Goal: Find specific page/section: Find specific page/section

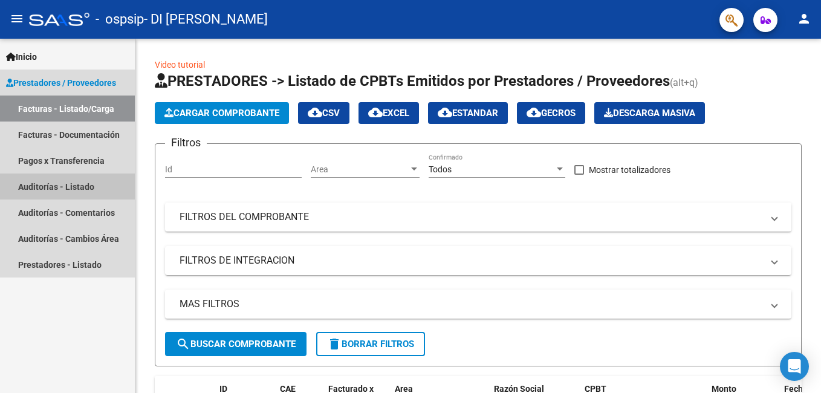
click at [88, 186] on link "Auditorías - Listado" at bounding box center [67, 187] width 135 height 26
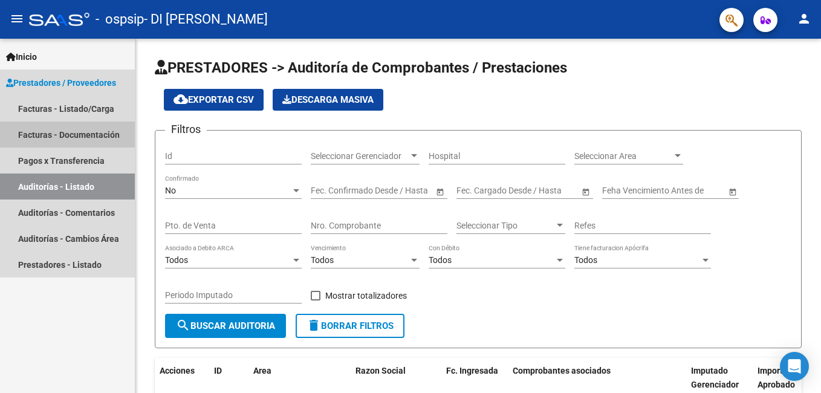
click at [87, 134] on link "Facturas - Documentación" at bounding box center [67, 135] width 135 height 26
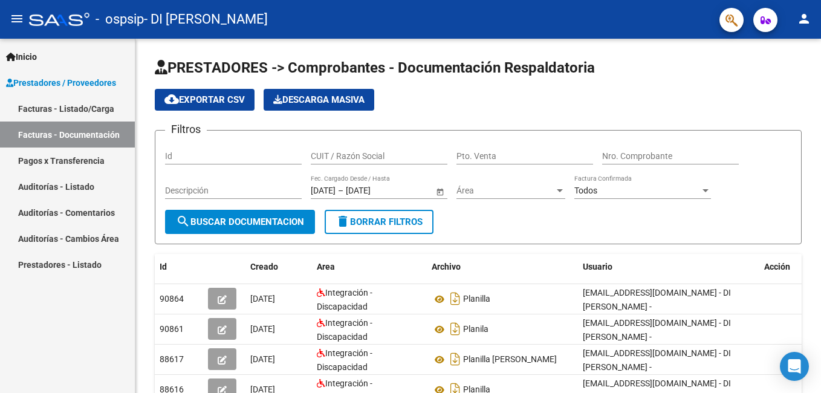
click at [95, 73] on link "Prestadores / Proveedores" at bounding box center [67, 83] width 135 height 26
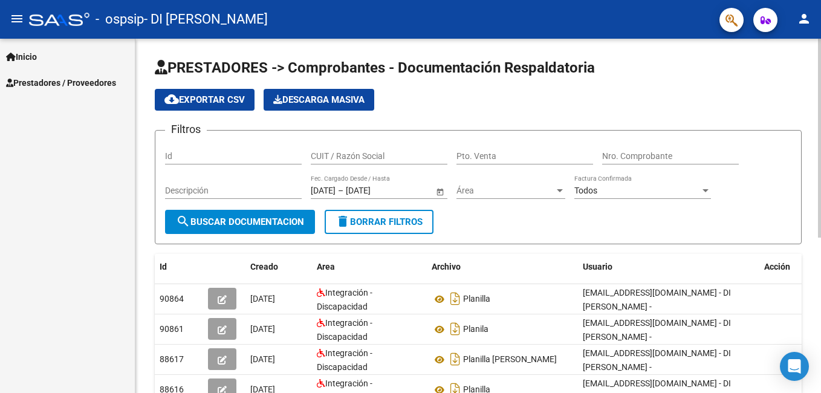
click at [783, 118] on div "PRESTADORES -> Comprobantes - Documentación Respaldatoria cloud_download Export…" at bounding box center [479, 349] width 689 height 621
click at [94, 76] on span "Prestadores / Proveedores" at bounding box center [61, 82] width 110 height 13
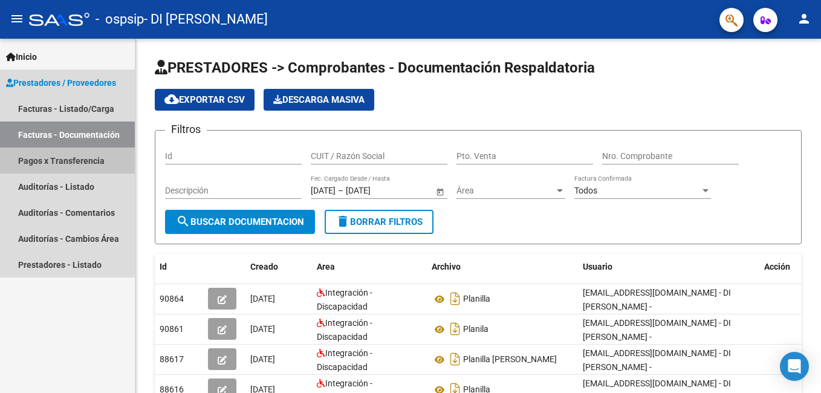
click at [102, 165] on link "Pagos x Transferencia" at bounding box center [67, 161] width 135 height 26
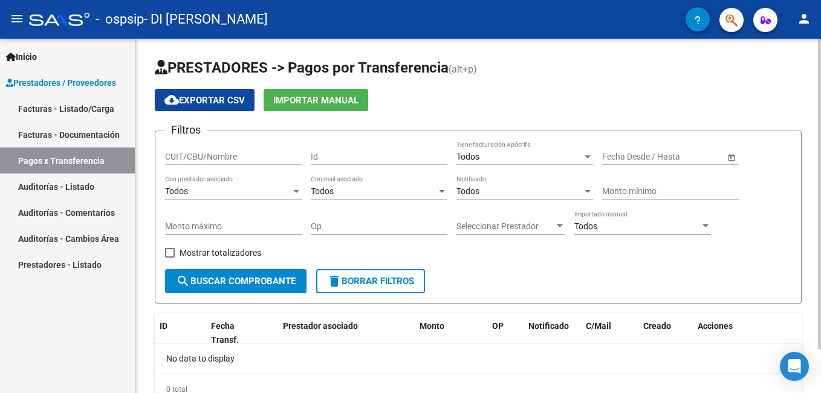
scroll to position [50, 0]
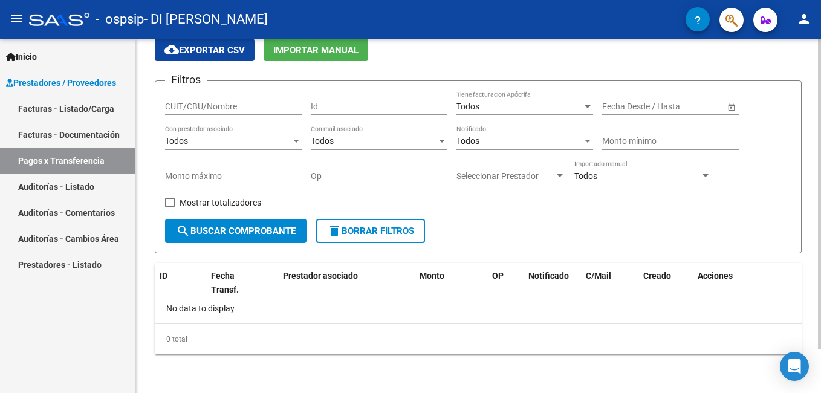
click at [821, 374] on html "menu - ospsip - DI [PERSON_NAME] person Inicio Instructivos Contacto OS Prestad…" at bounding box center [410, 196] width 821 height 393
click at [265, 234] on span "search Buscar Comprobante" at bounding box center [236, 231] width 120 height 11
click at [90, 190] on link "Auditorías - Listado" at bounding box center [67, 187] width 135 height 26
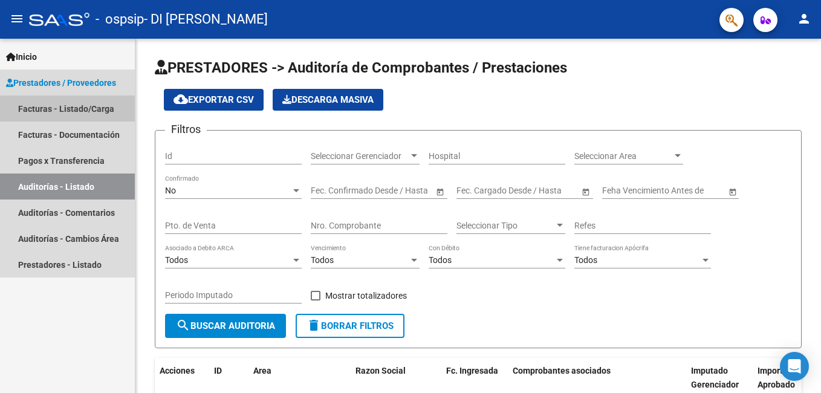
click at [90, 112] on link "Facturas - Listado/Carga" at bounding box center [67, 109] width 135 height 26
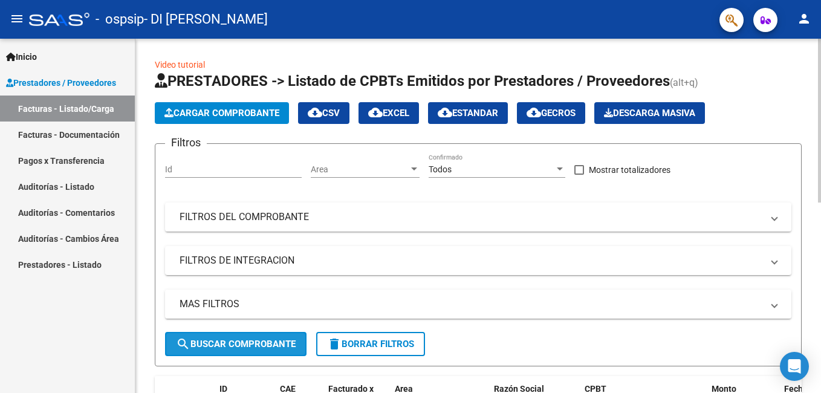
click at [262, 341] on span "search Buscar Comprobante" at bounding box center [236, 344] width 120 height 11
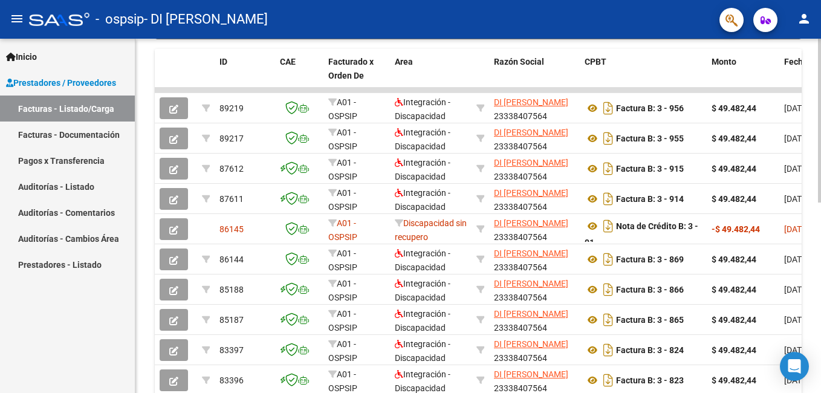
scroll to position [334, 0]
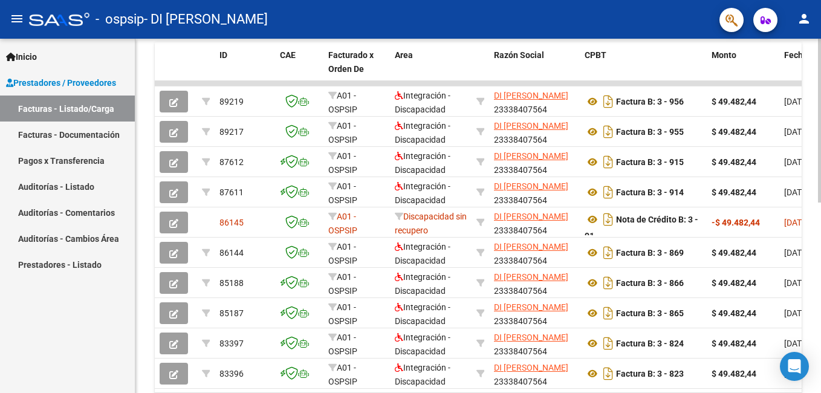
click at [821, 337] on html "menu - ospsip - DI [PERSON_NAME] person Inicio Instructivos Contacto OS Prestad…" at bounding box center [410, 196] width 821 height 393
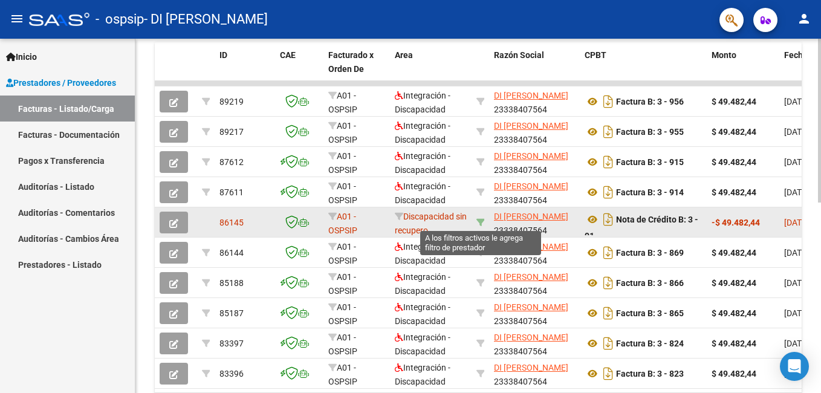
click at [481, 222] on icon at bounding box center [481, 222] width 8 height 8
type input "23338407564"
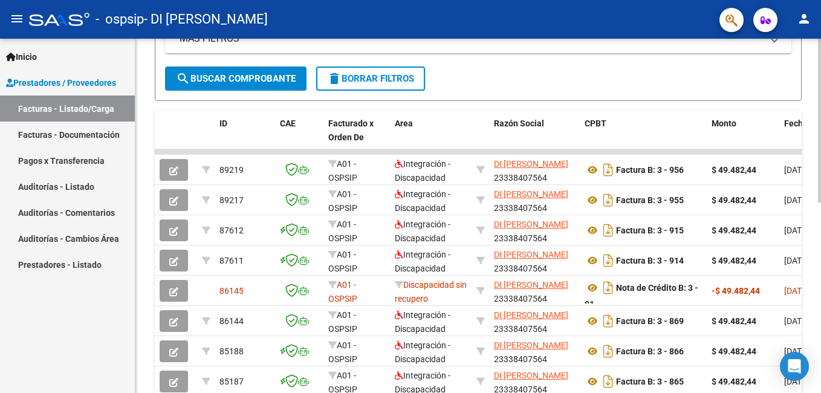
click at [821, 267] on html "menu - ospsip - DI [PERSON_NAME] person Inicio Instructivos Contacto OS Prestad…" at bounding box center [410, 196] width 821 height 393
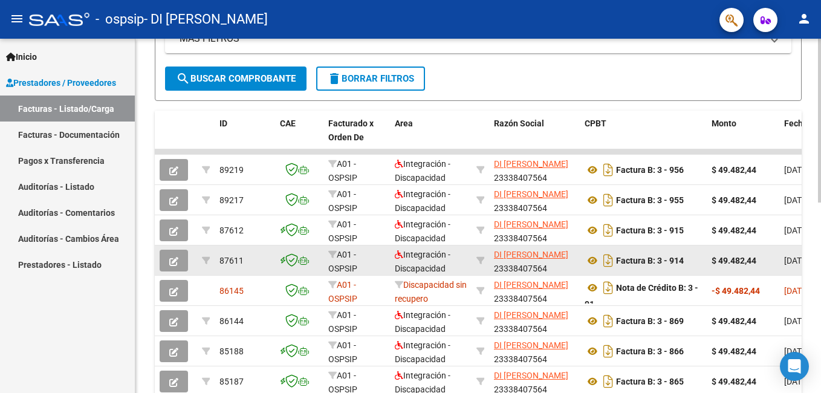
scroll to position [267, 0]
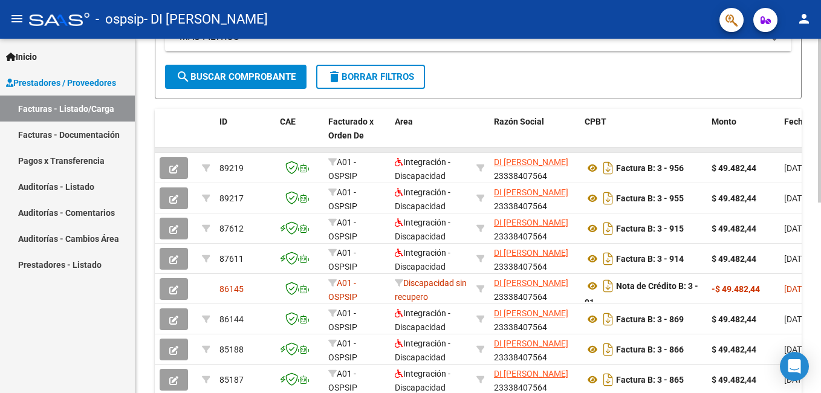
drag, startPoint x: 643, startPoint y: 149, endPoint x: 598, endPoint y: 152, distance: 45.5
click at [598, 152] on datatable-body-cell at bounding box center [643, 150] width 127 height 5
drag, startPoint x: 818, startPoint y: 183, endPoint x: 822, endPoint y: 245, distance: 62.4
click at [821, 245] on html "menu - ospsip - DI [PERSON_NAME] person Inicio Instructivos Contacto OS Prestad…" at bounding box center [410, 196] width 821 height 393
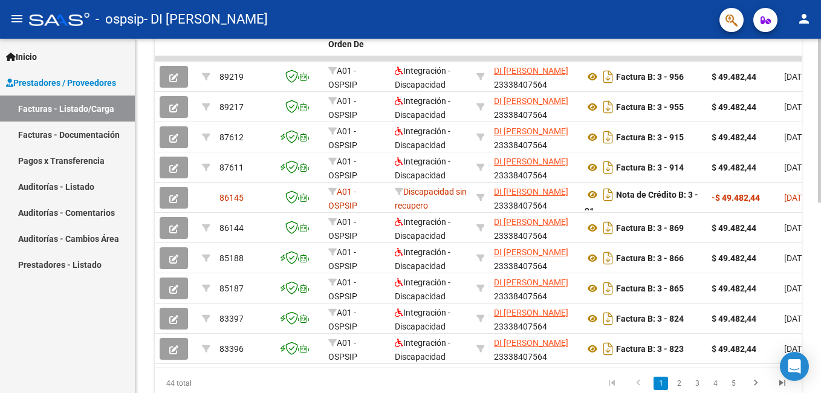
scroll to position [412, 0]
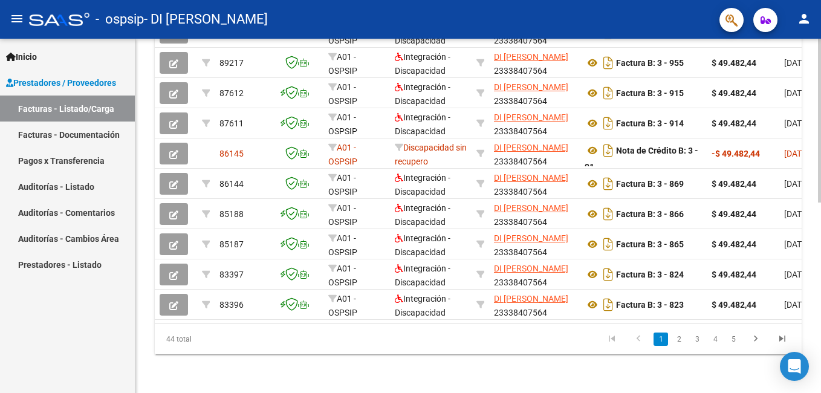
click at [818, 338] on div at bounding box center [819, 311] width 3 height 164
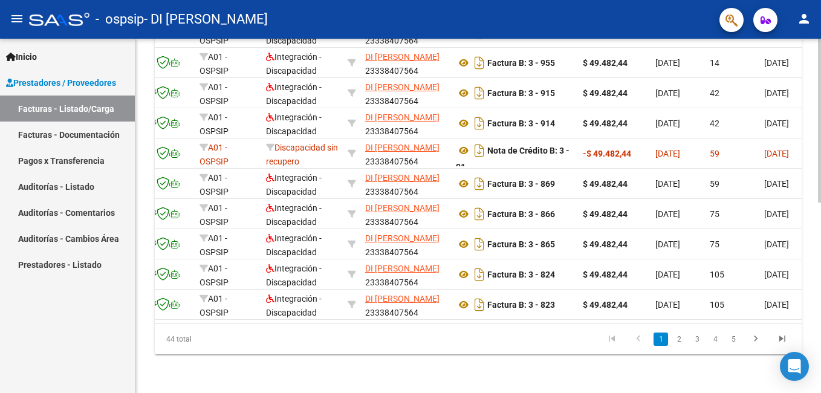
scroll to position [0, 299]
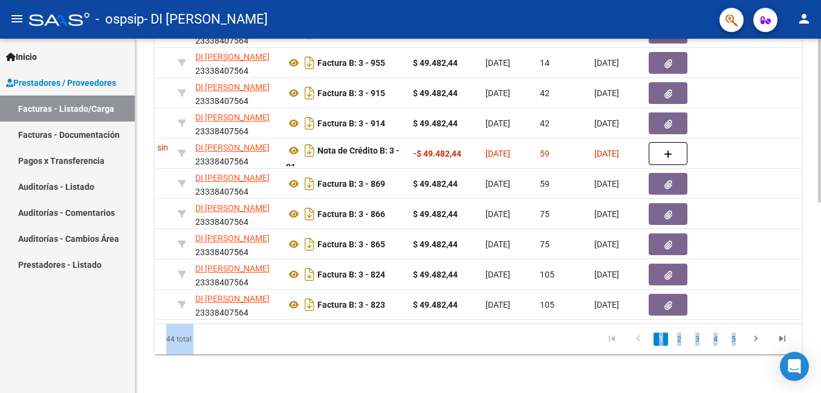
drag, startPoint x: 818, startPoint y: 347, endPoint x: 821, endPoint y: 291, distance: 55.7
click at [821, 291] on html "menu - ospsip - DI [PERSON_NAME] person Inicio Instructivos Contacto OS Prestad…" at bounding box center [410, 196] width 821 height 393
click at [821, 313] on html "menu - ospsip - DI [PERSON_NAME] person Inicio Instructivos Contacto OS Prestad…" at bounding box center [410, 196] width 821 height 393
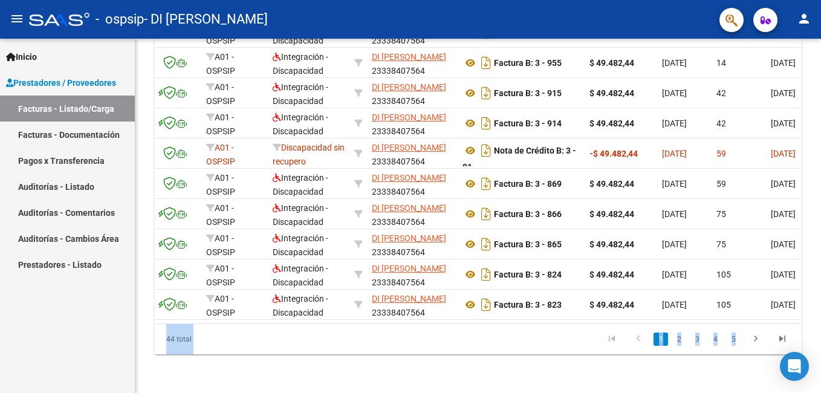
scroll to position [0, 18]
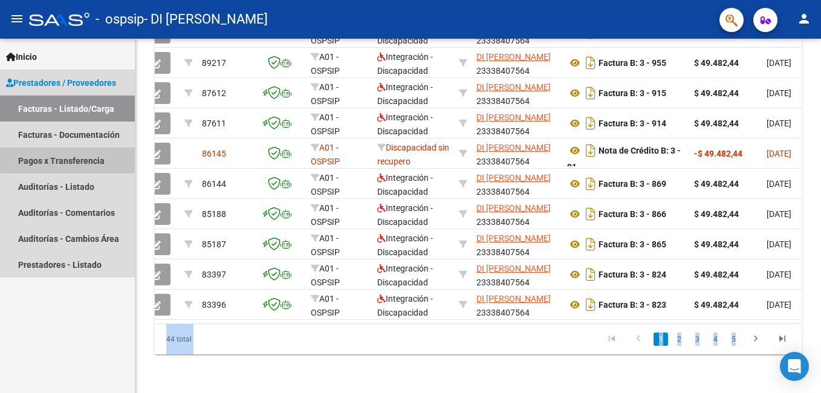
click at [74, 156] on link "Pagos x Transferencia" at bounding box center [67, 161] width 135 height 26
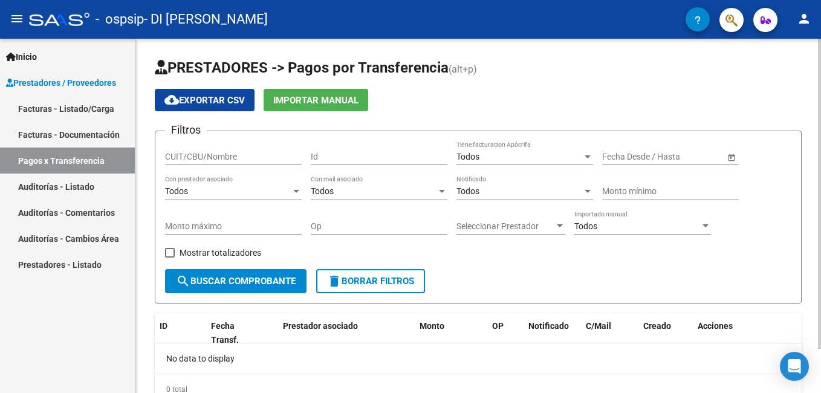
click at [210, 161] on input "CUIT/CBU/Nombre" at bounding box center [233, 157] width 137 height 10
type input "23338407564"
click at [255, 278] on span "search Buscar Comprobante" at bounding box center [236, 281] width 120 height 11
click at [262, 291] on button "search Buscar Comprobante" at bounding box center [236, 281] width 142 height 24
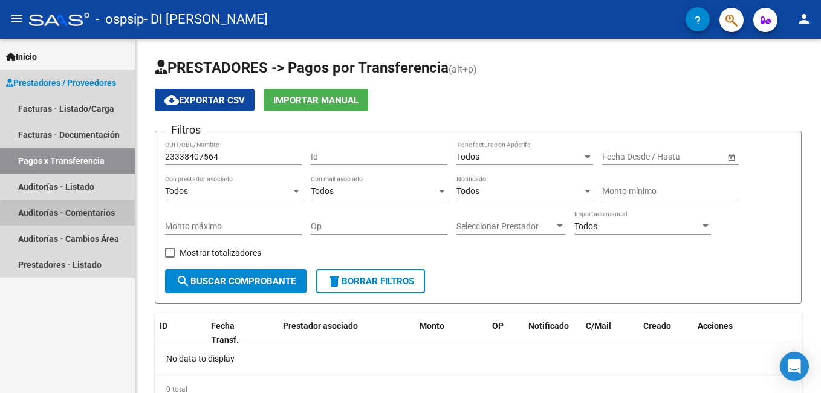
click at [105, 213] on link "Auditorías - Comentarios" at bounding box center [67, 213] width 135 height 26
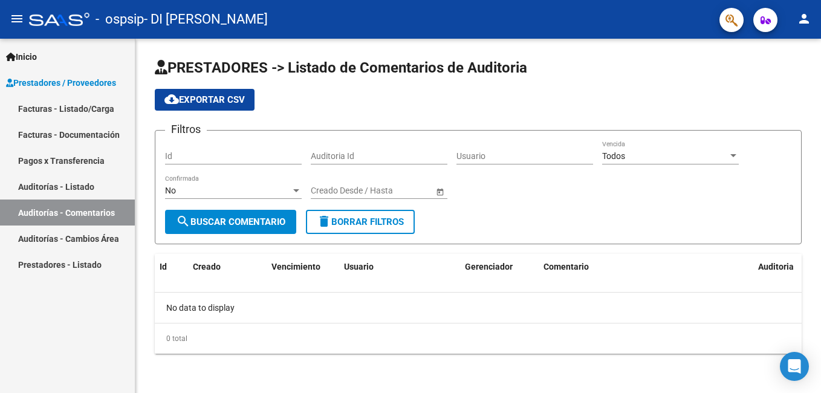
click at [105, 267] on link "Prestadores - Listado" at bounding box center [67, 265] width 135 height 26
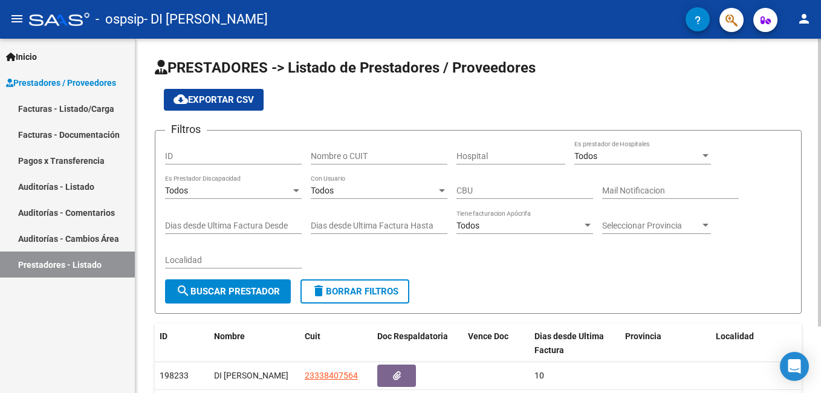
click at [805, 99] on div "PRESTADORES -> Listado de Prestadores / Proveedores cloud_download Exportar CSV…" at bounding box center [479, 251] width 689 height 425
click at [28, 62] on span "Inicio" at bounding box center [21, 56] width 31 height 13
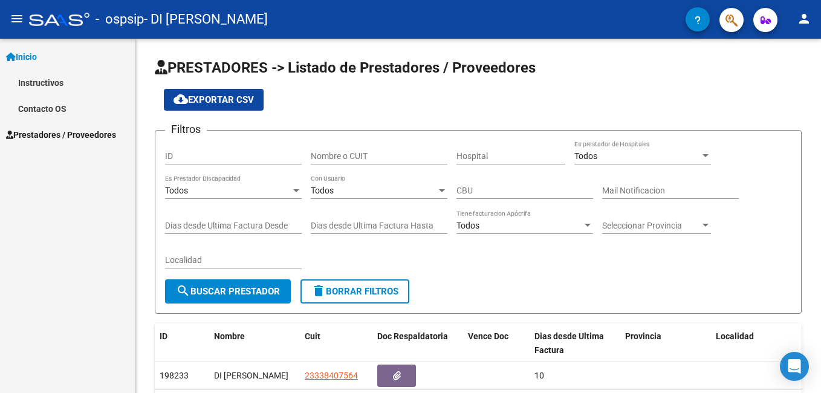
click at [15, 21] on mat-icon "menu" at bounding box center [17, 18] width 15 height 15
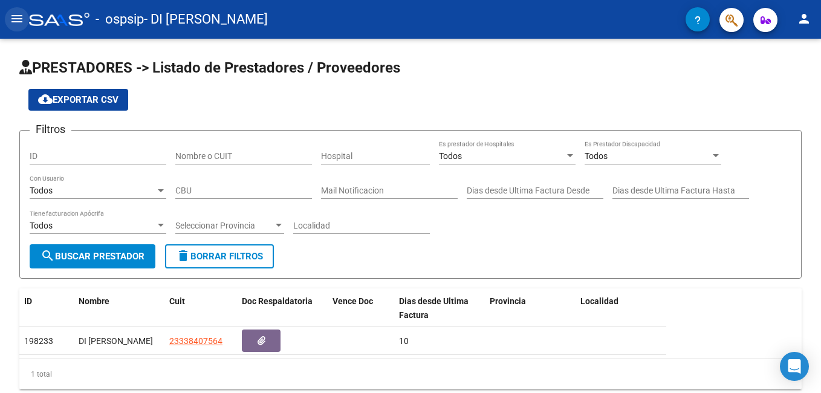
click at [15, 21] on mat-icon "menu" at bounding box center [17, 18] width 15 height 15
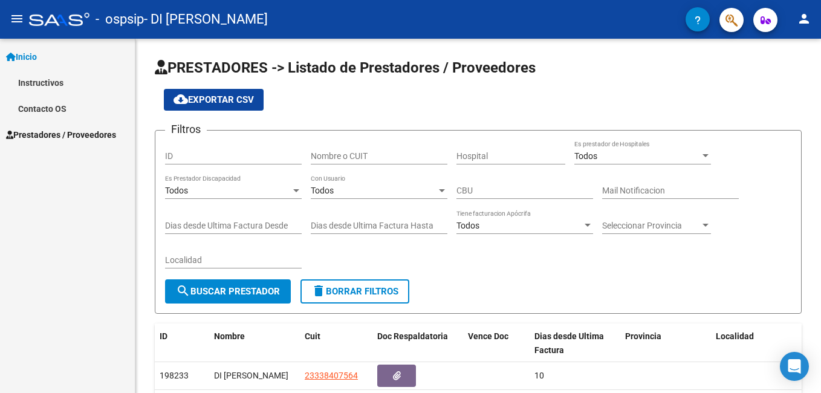
click at [39, 74] on link "Instructivos" at bounding box center [67, 83] width 135 height 26
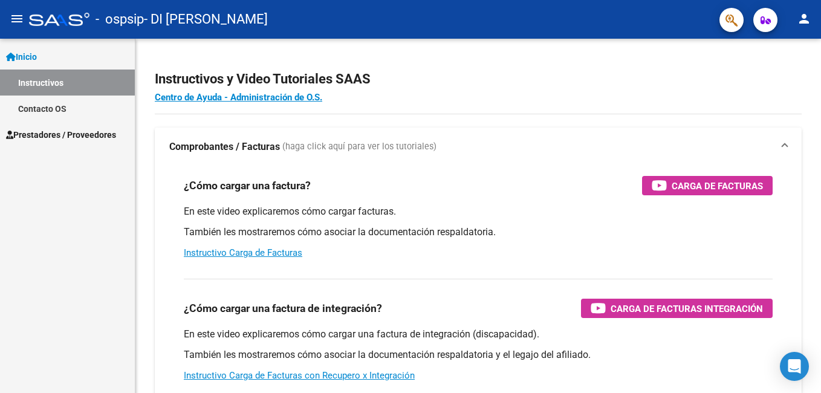
click at [48, 112] on link "Contacto OS" at bounding box center [67, 109] width 135 height 26
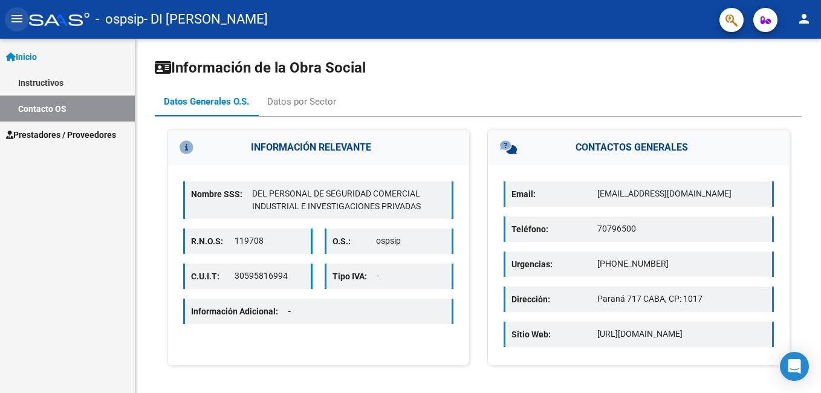
click at [13, 22] on mat-icon "menu" at bounding box center [17, 18] width 15 height 15
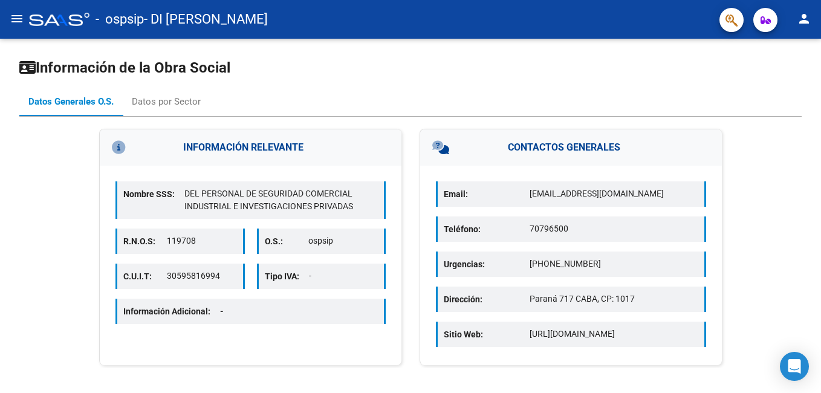
click at [22, 25] on mat-icon "menu" at bounding box center [17, 18] width 15 height 15
